Goal: Information Seeking & Learning: Learn about a topic

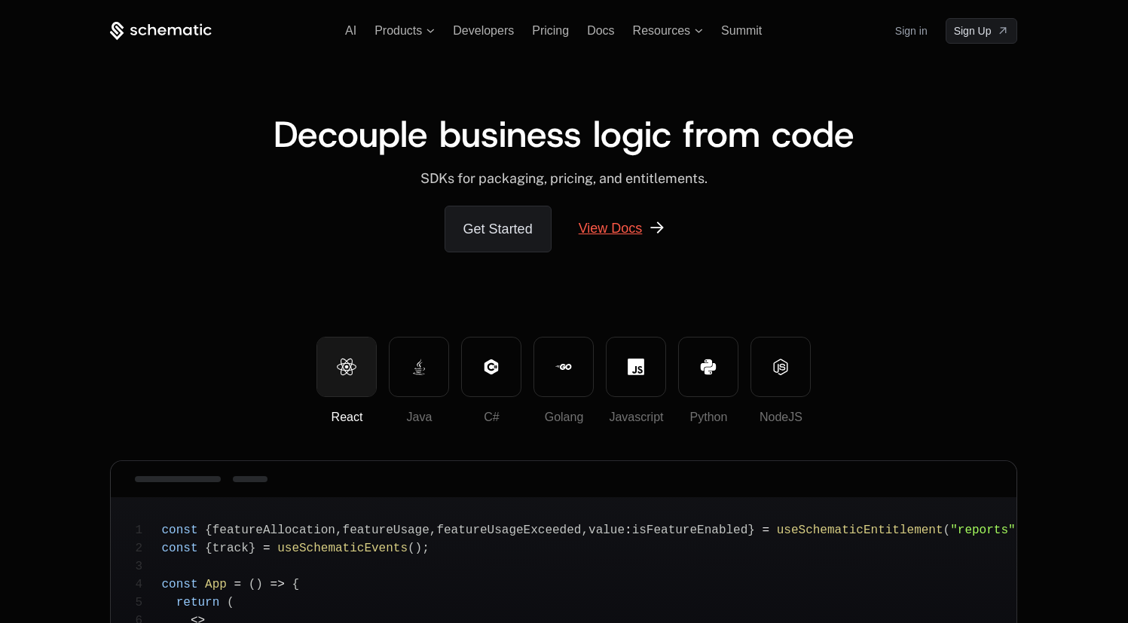
scroll to position [232, 0]
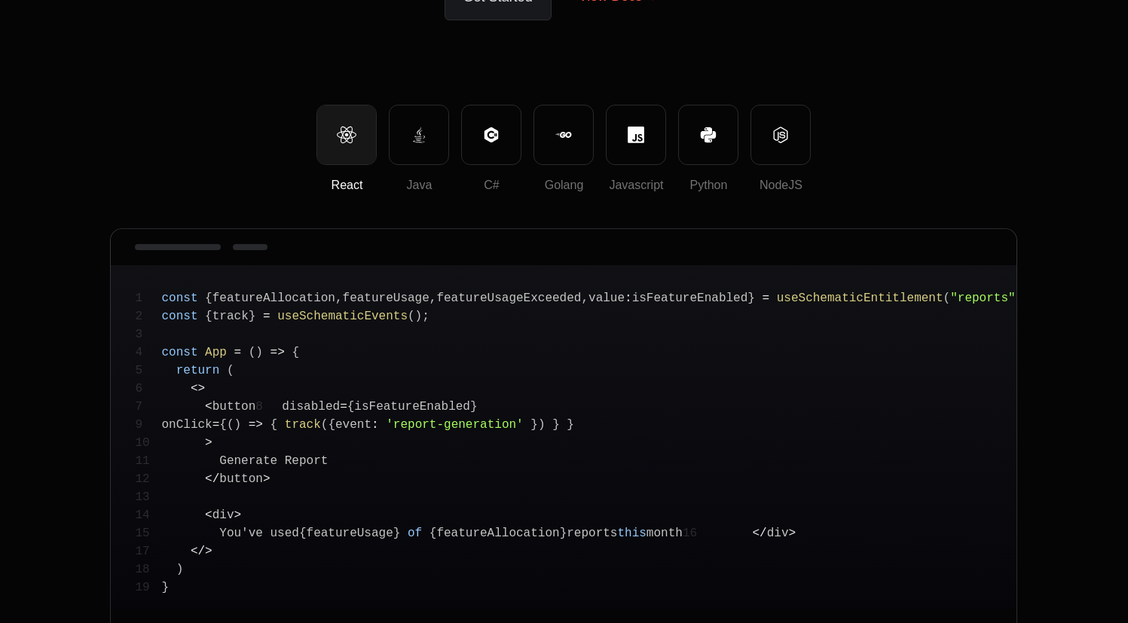
scroll to position [232, 0]
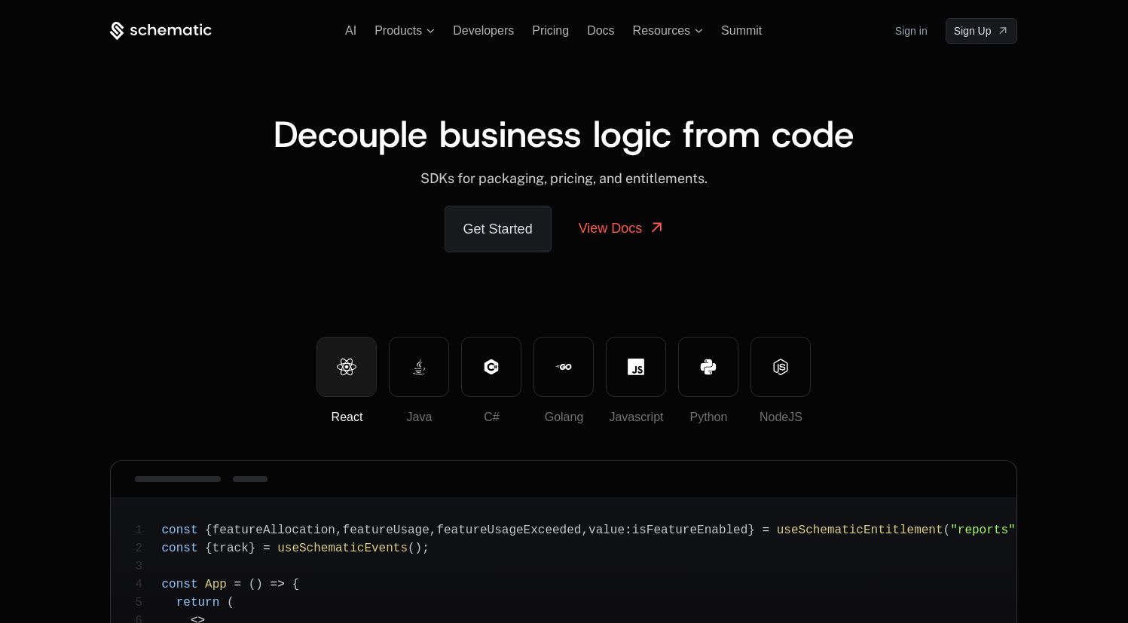
scroll to position [232, 0]
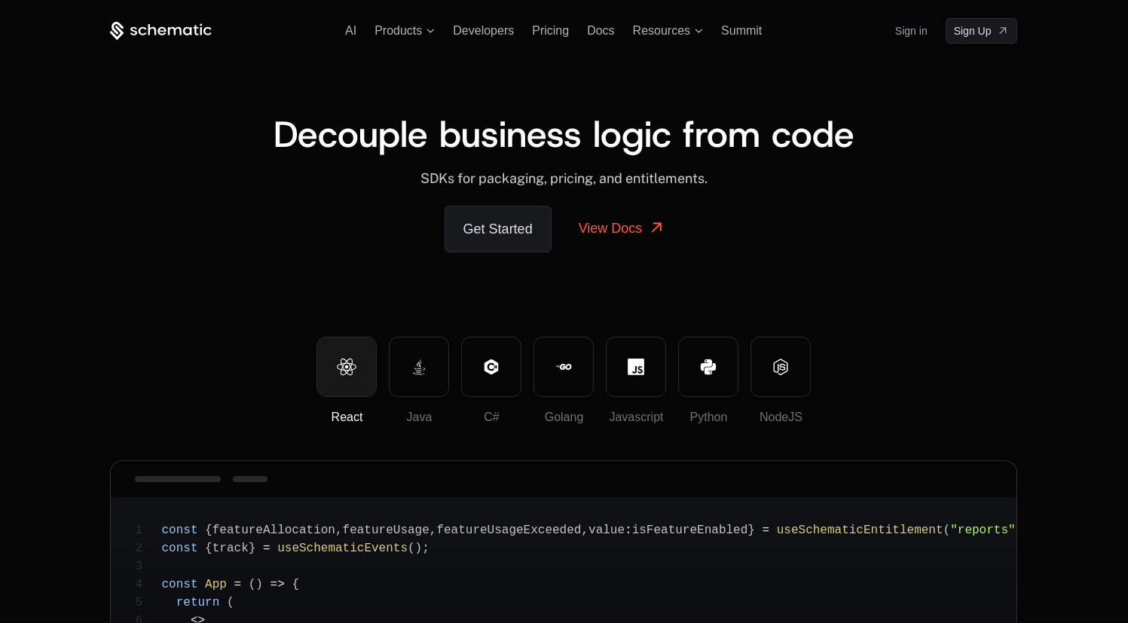
scroll to position [232, 0]
